Goal: Task Accomplishment & Management: Use online tool/utility

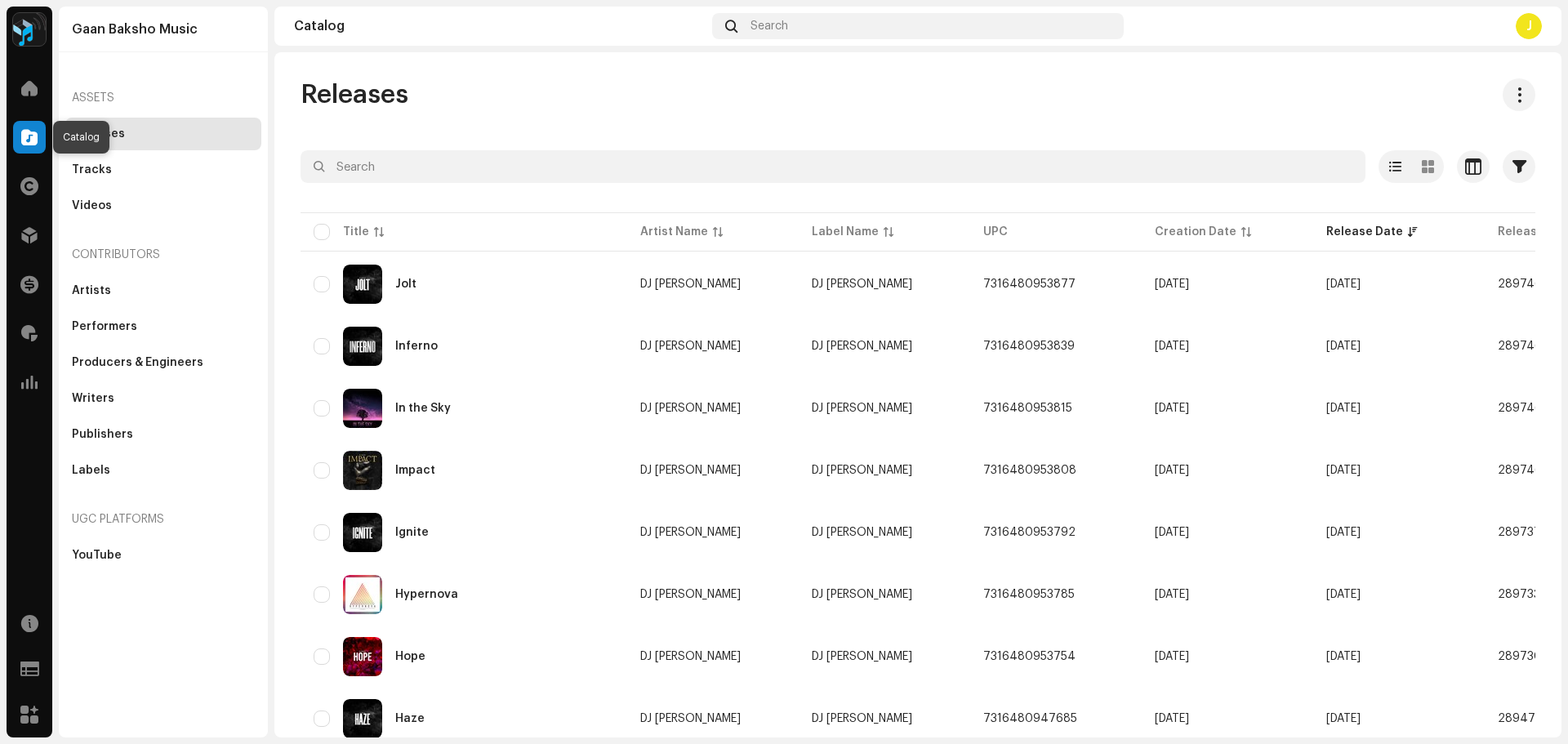
click at [20, 131] on div at bounding box center [30, 137] width 33 height 33
click at [26, 323] on div at bounding box center [30, 333] width 33 height 33
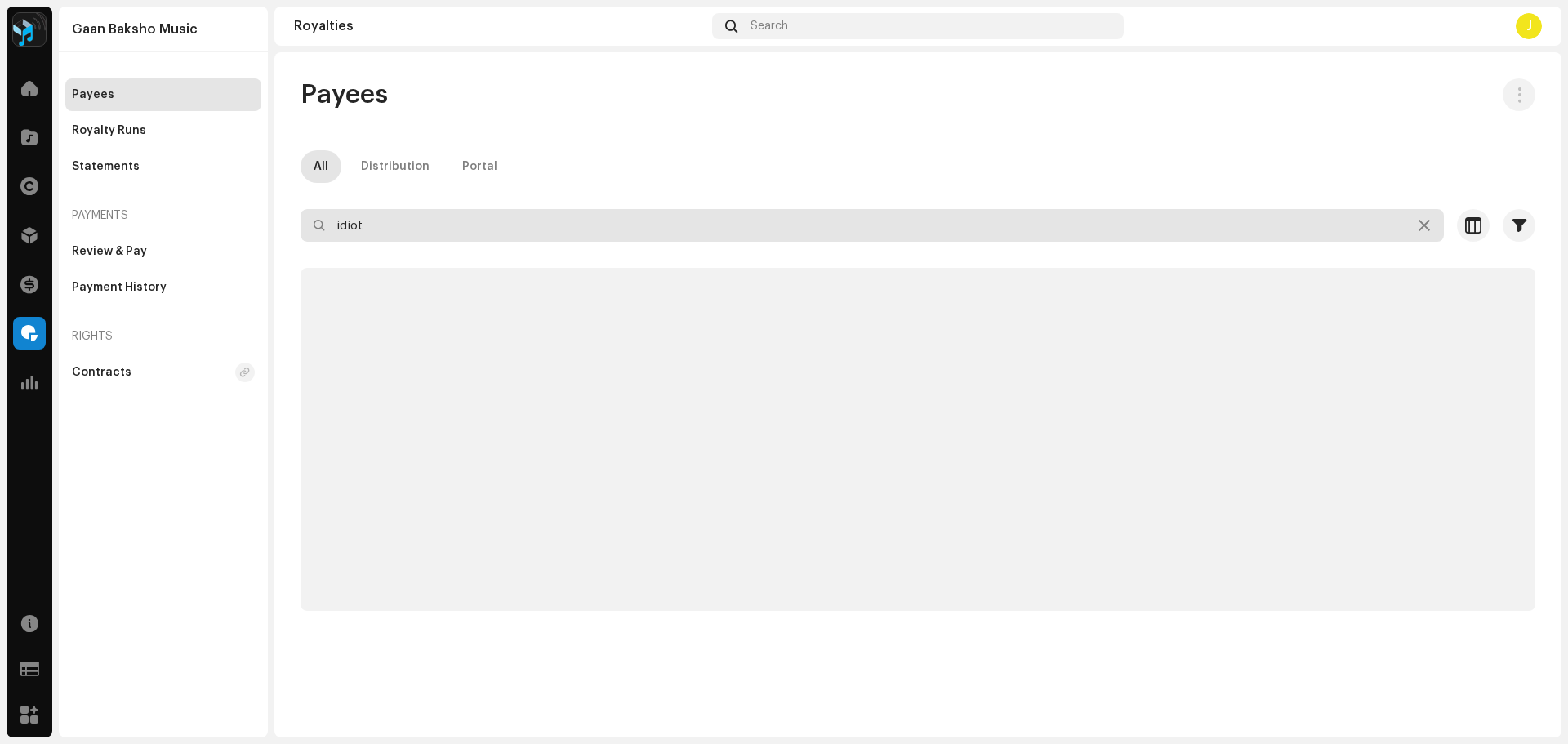
click at [479, 231] on input "idiot" at bounding box center [872, 225] width 1144 height 33
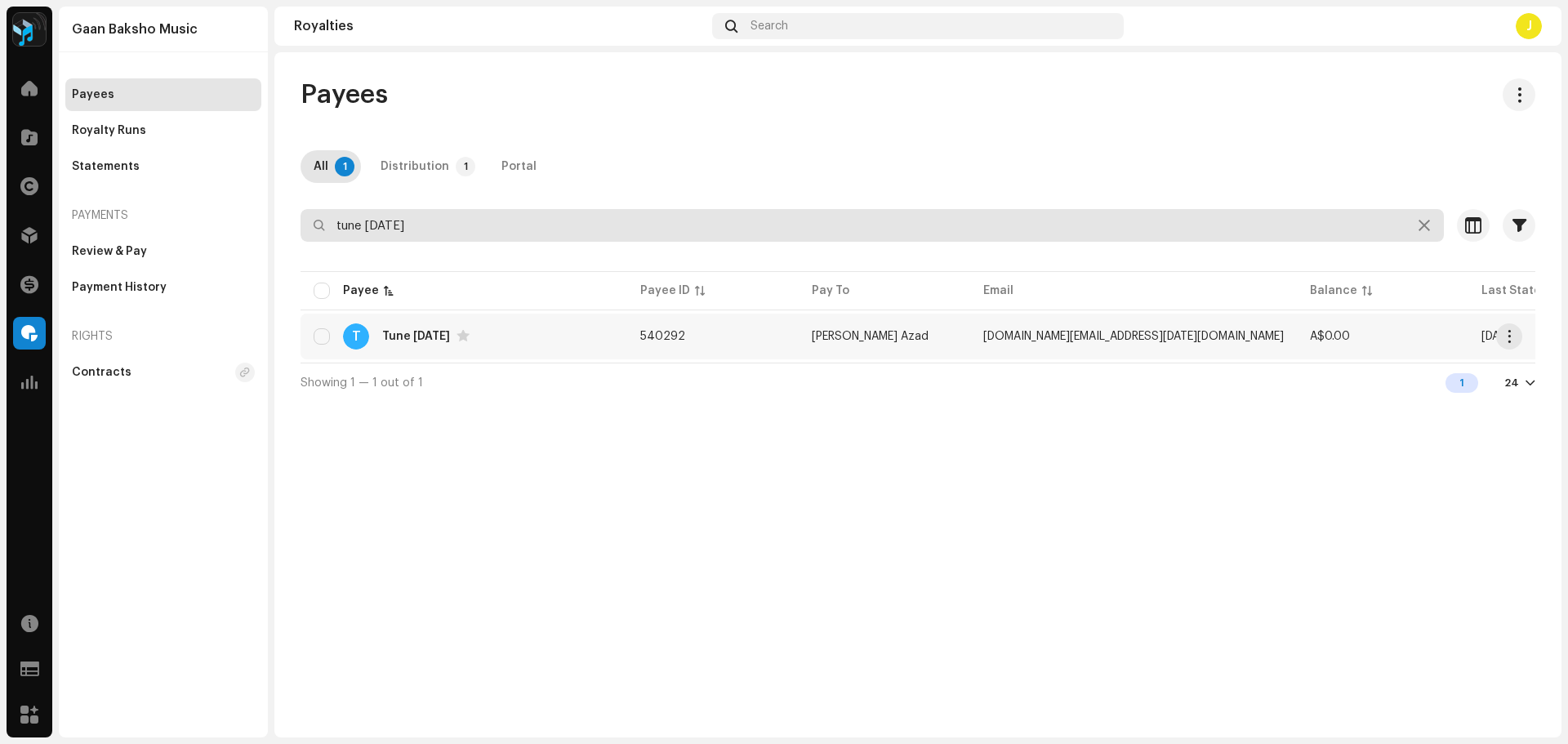
type input "tune [DATE]"
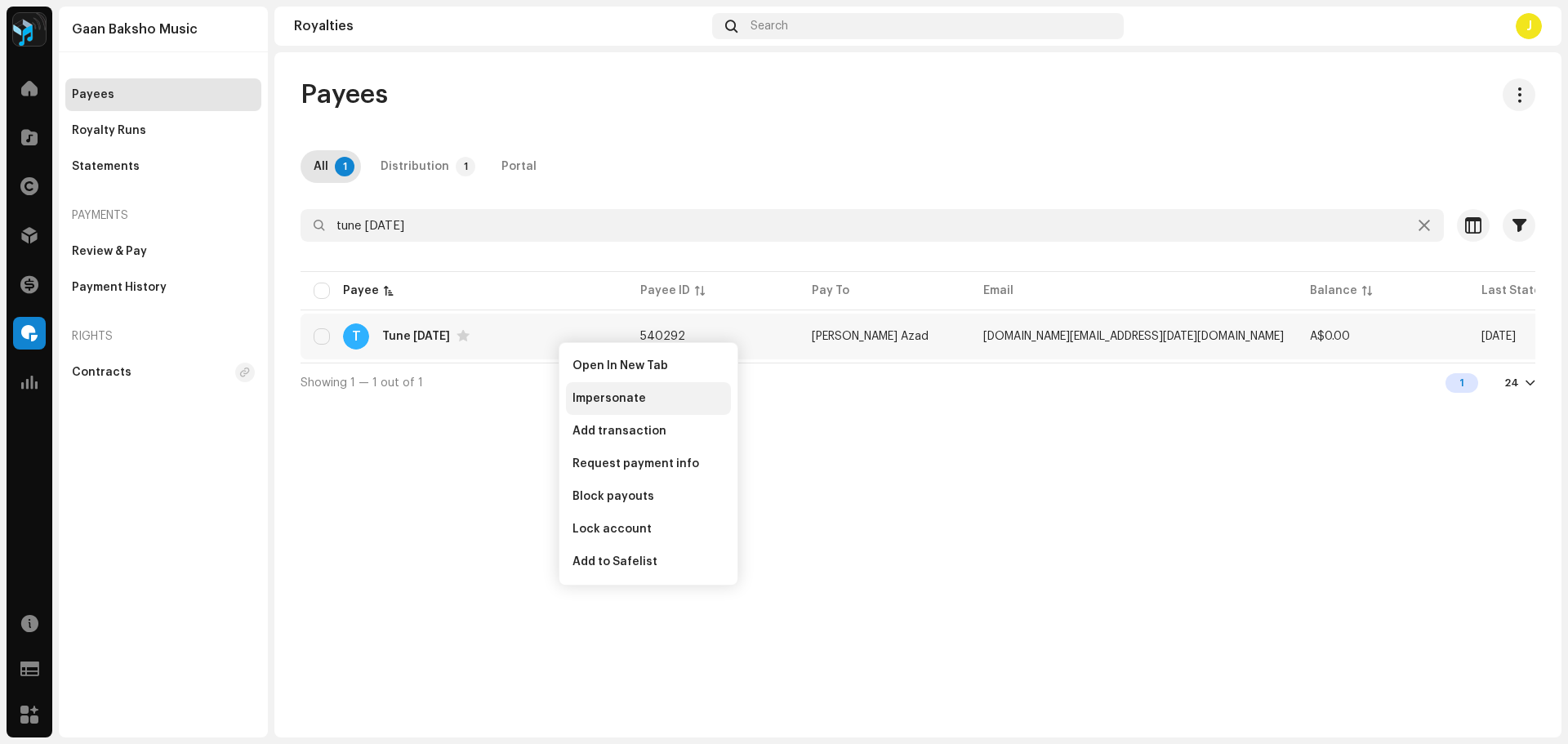
click at [597, 398] on span "Impersonate" at bounding box center [609, 399] width 74 height 13
